Goal: Task Accomplishment & Management: Use online tool/utility

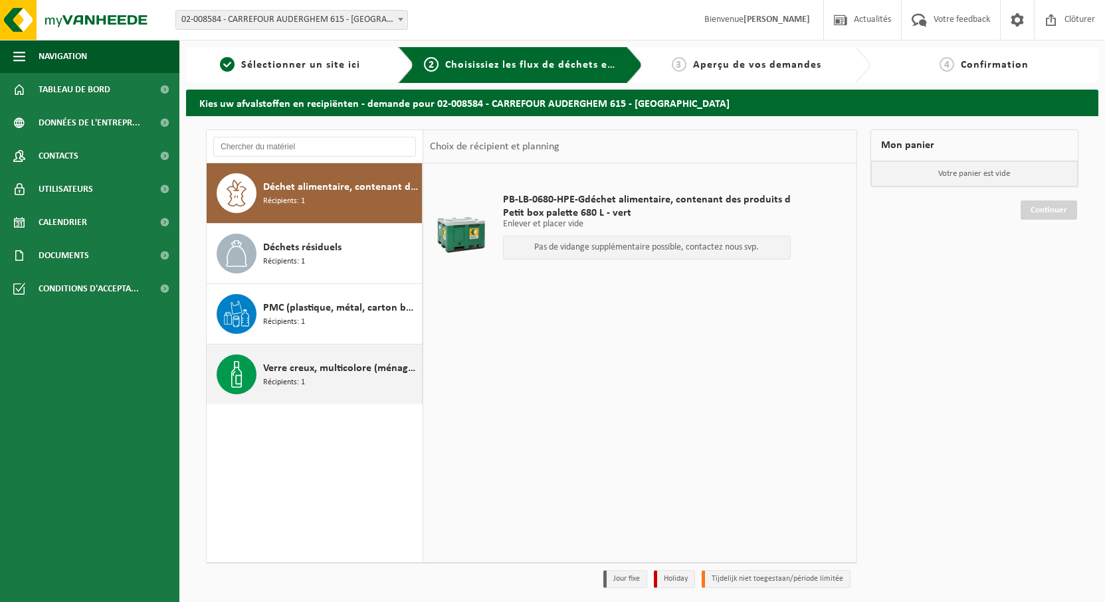
click at [386, 369] on span "Verre creux, multicolore (ménager)" at bounding box center [340, 369] width 155 height 16
click at [284, 365] on span "Verre creux, multicolore (ménager)" at bounding box center [340, 369] width 155 height 16
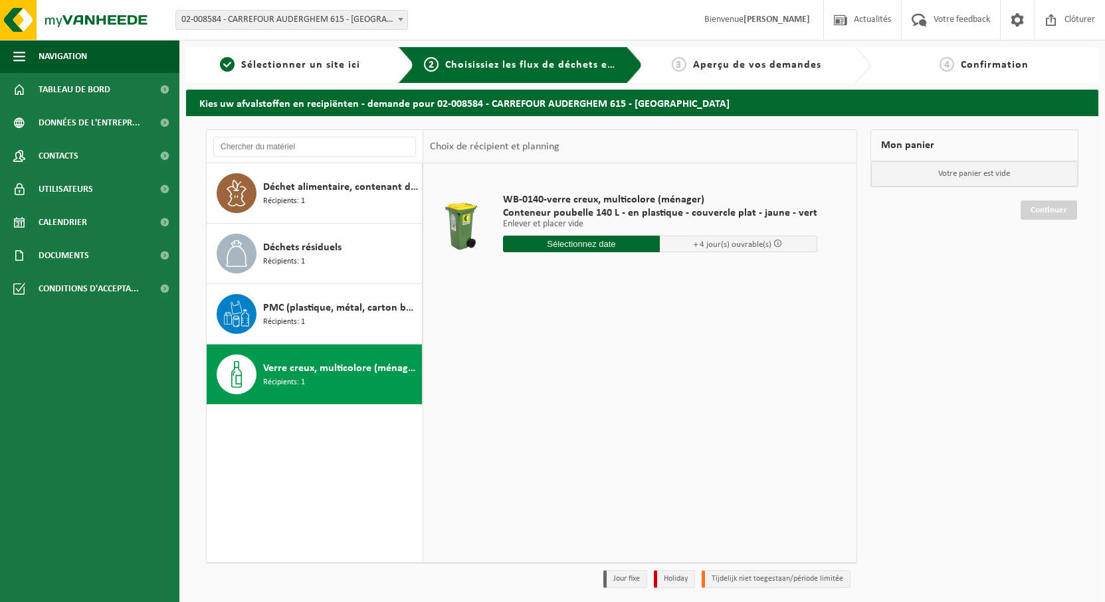
click at [614, 244] on input "text" at bounding box center [581, 244] width 157 height 17
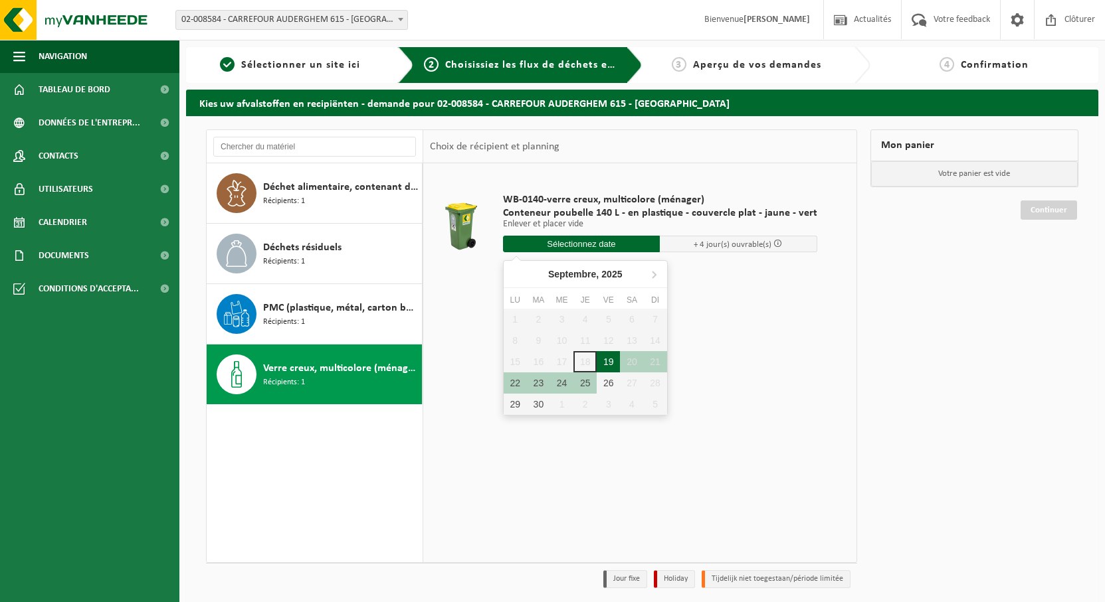
click at [610, 359] on div "19" at bounding box center [607, 361] width 23 height 21
type input "à partir de [DATE]"
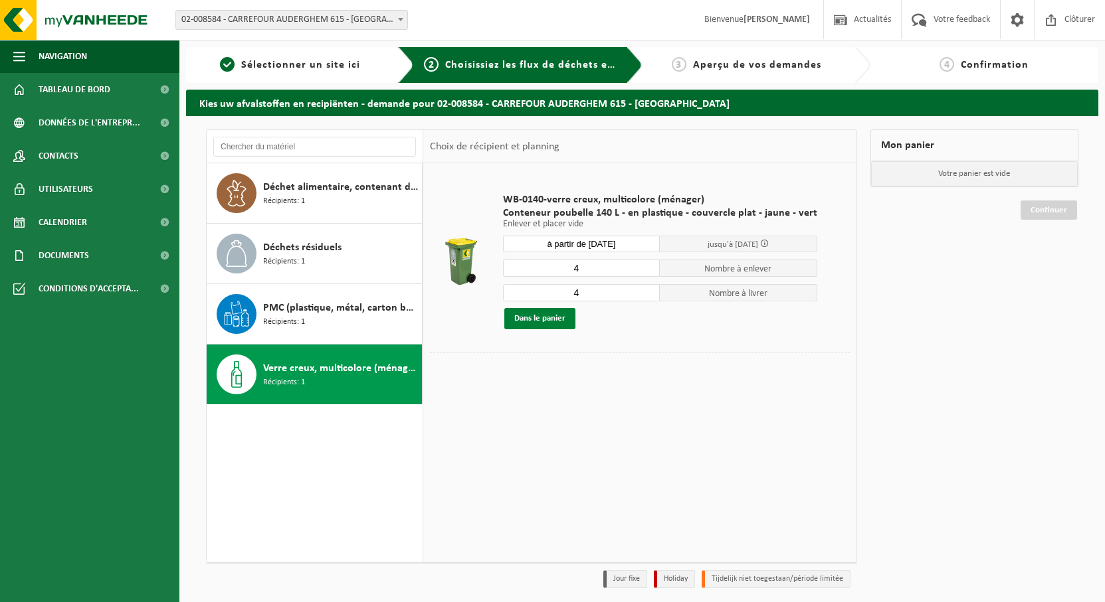
click at [557, 317] on button "Dans le panier" at bounding box center [539, 318] width 71 height 21
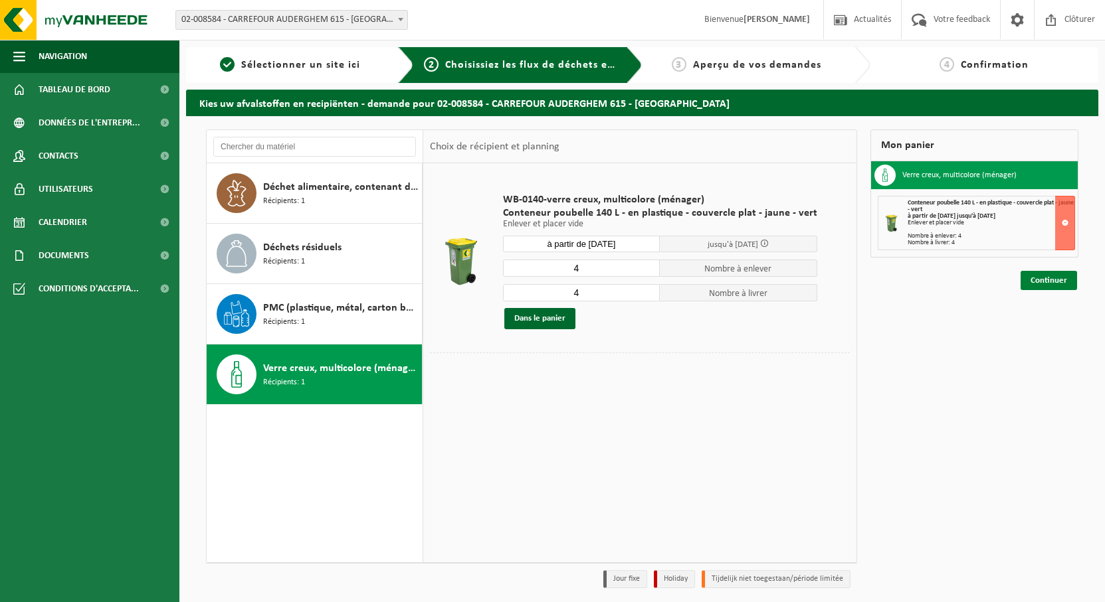
click at [1061, 278] on link "Continuer" at bounding box center [1048, 280] width 56 height 19
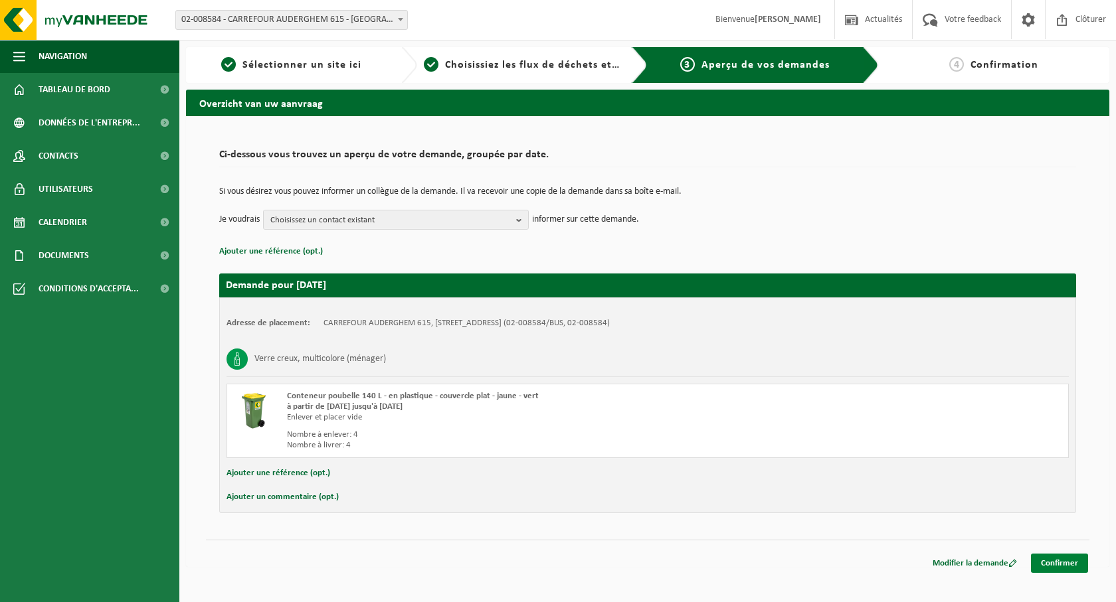
click at [1063, 563] on link "Confirmer" at bounding box center [1059, 563] width 57 height 19
